Goal: Transaction & Acquisition: Subscribe to service/newsletter

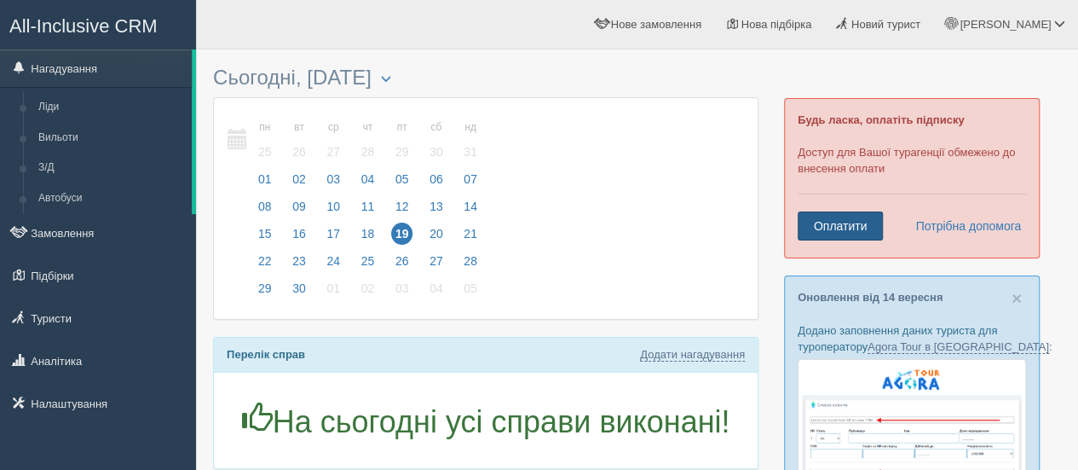
click at [849, 228] on link "Оплатити" at bounding box center [840, 225] width 85 height 29
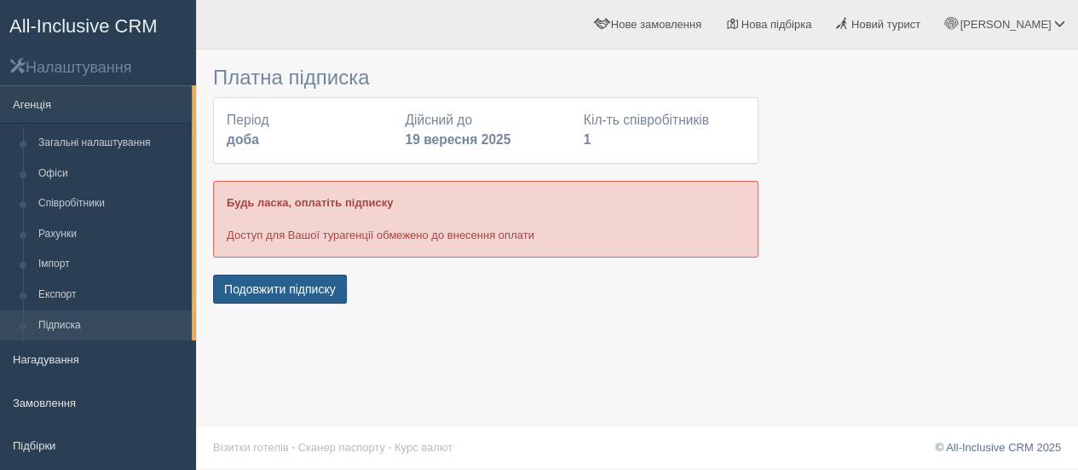
click at [253, 284] on button "Подовжити підписку" at bounding box center [280, 288] width 134 height 29
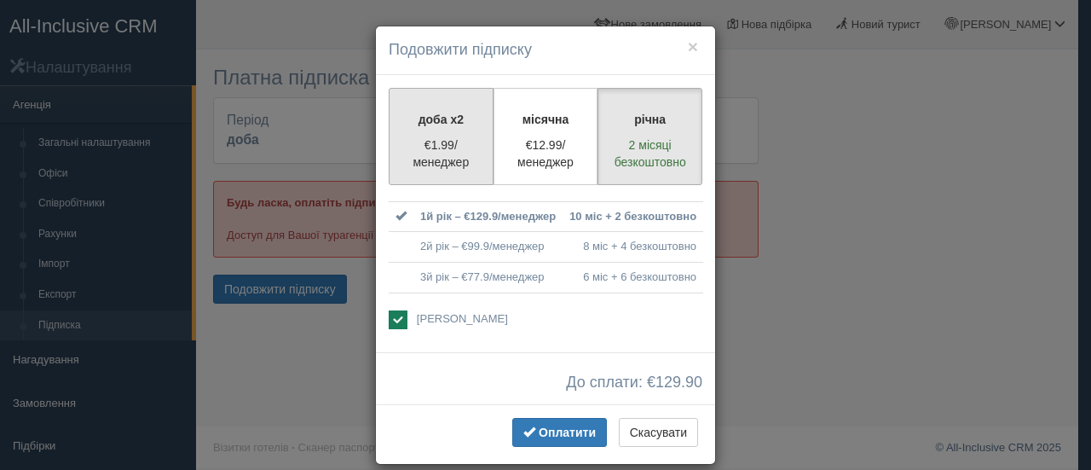
click at [404, 160] on p "€1.99/менеджер" at bounding box center [441, 153] width 83 height 34
radio input "true"
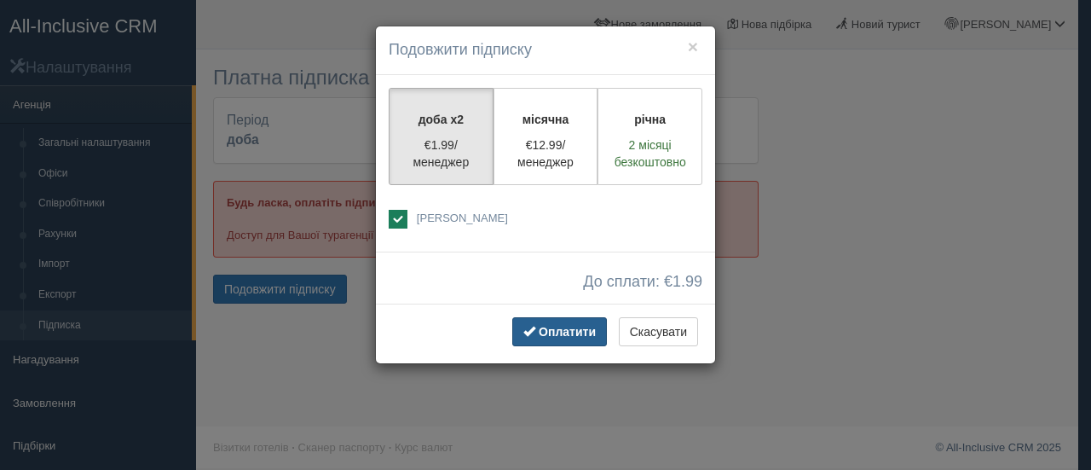
click at [577, 335] on span "Оплатити" at bounding box center [567, 332] width 57 height 14
